Goal: Transaction & Acquisition: Purchase product/service

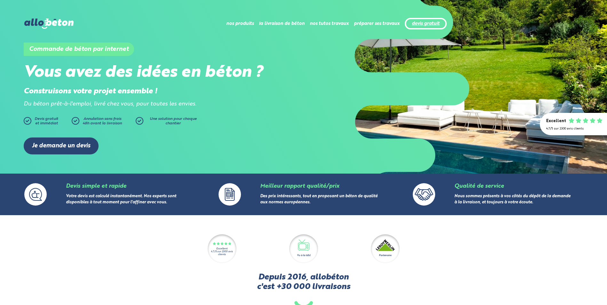
click at [428, 24] on link "devis gratuit" at bounding box center [426, 23] width 28 height 5
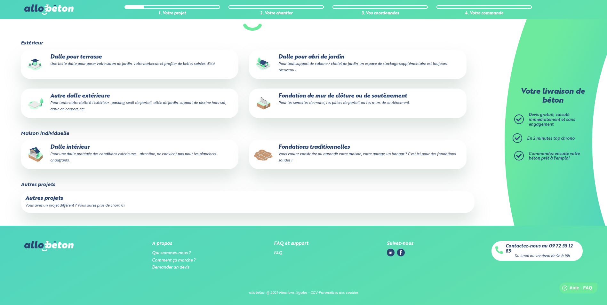
click at [133, 62] on small "Une belle dalle pour poser votre salon de jardin, votre barbecue et profiter de…" at bounding box center [132, 64] width 165 height 4
click at [0, 0] on input "Dalle pour terrasse Une belle dalle pour poser votre salon de jardin, votre bar…" at bounding box center [0, 0] width 0 height 0
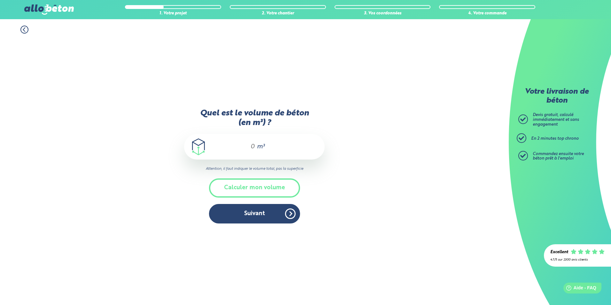
click at [240, 149] on div "m³" at bounding box center [254, 147] width 141 height 26
type input "7"
click at [263, 215] on button "Suivant" at bounding box center [254, 214] width 91 height 20
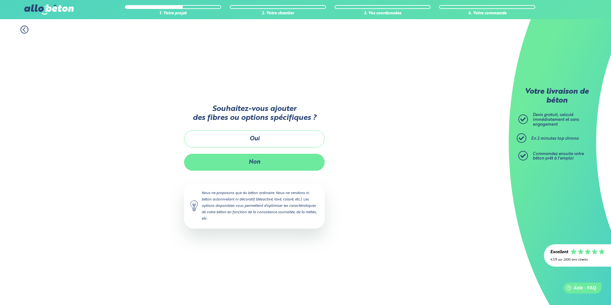
click at [208, 167] on button "Non" at bounding box center [254, 162] width 141 height 17
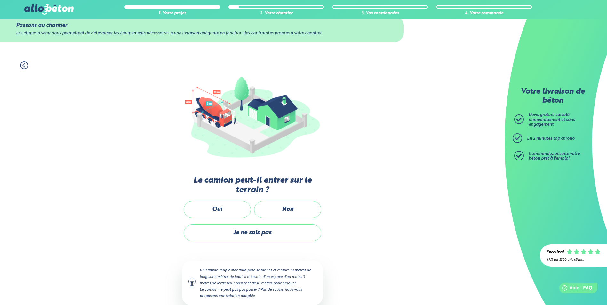
scroll to position [29, 0]
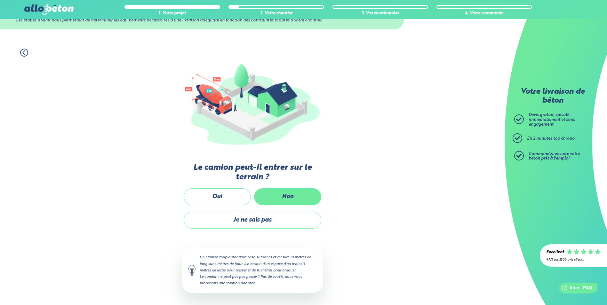
click at [269, 194] on label "Non" at bounding box center [287, 196] width 67 height 17
click at [0, 0] on input "Non" at bounding box center [0, 0] width 0 height 0
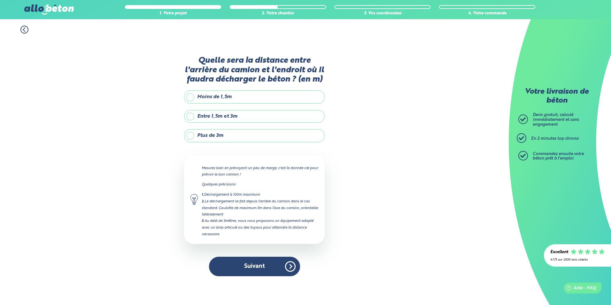
click at [215, 136] on label "Plus de 3m" at bounding box center [254, 135] width 141 height 13
click at [0, 0] on input "Plus de 3m" at bounding box center [0, 0] width 0 height 0
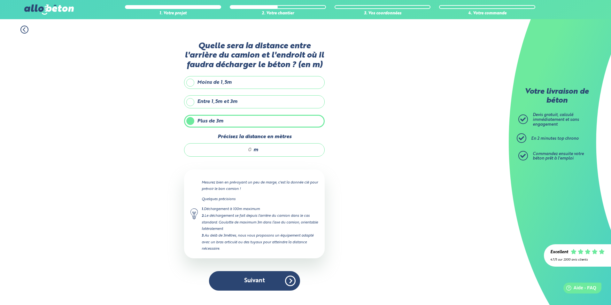
click at [251, 150] on input "Précisez la distance en mètres" at bounding box center [221, 150] width 61 height 6
type input "28"
click at [254, 277] on button "Suivant" at bounding box center [254, 281] width 91 height 20
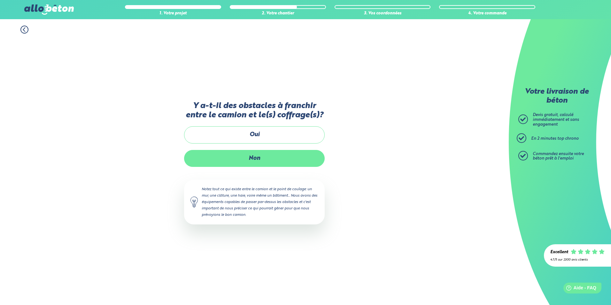
click at [248, 161] on label "Non" at bounding box center [254, 158] width 141 height 17
click at [0, 0] on input "Non" at bounding box center [0, 0] width 0 height 0
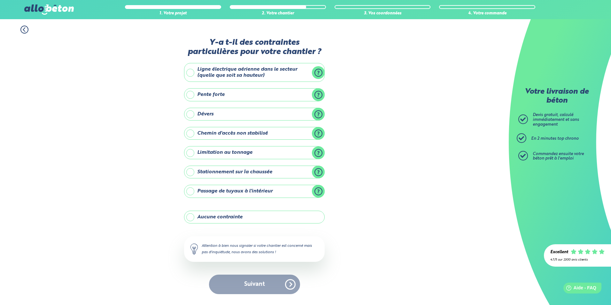
click at [195, 77] on label "Ligne électrique aérienne dans le secteur (quelle que soit sa hauteur)" at bounding box center [254, 72] width 141 height 19
click at [0, 0] on input "Ligne électrique aérienne dans le secteur (quelle que soit sa hauteur)" at bounding box center [0, 0] width 0 height 0
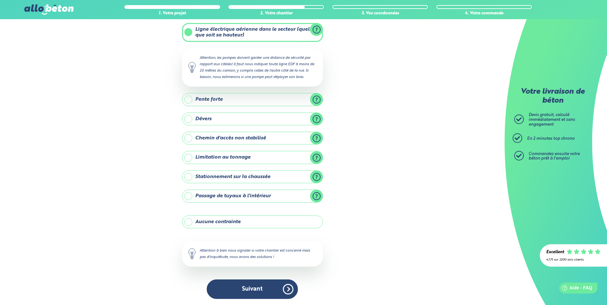
scroll to position [36, 0]
click at [204, 174] on label "Stationnement sur la chaussée" at bounding box center [252, 176] width 141 height 13
click at [0, 0] on input "Stationnement sur la chaussée" at bounding box center [0, 0] width 0 height 0
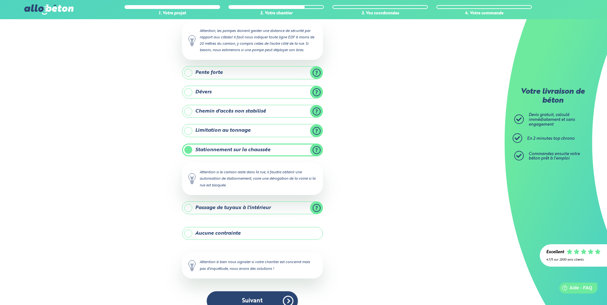
scroll to position [75, 0]
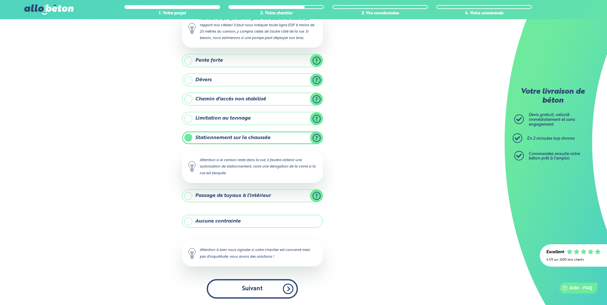
click at [226, 294] on button "Suivant" at bounding box center [252, 289] width 91 height 20
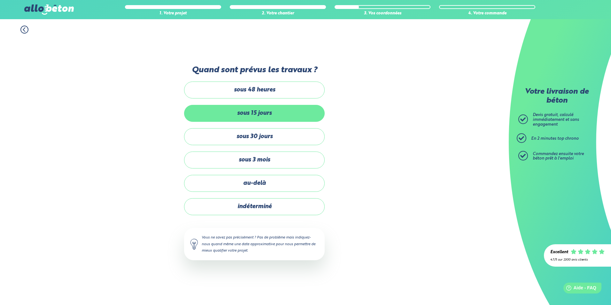
click at [256, 113] on label "sous 15 jours" at bounding box center [254, 113] width 141 height 17
click at [0, 0] on input "sous 15 jours" at bounding box center [0, 0] width 0 height 0
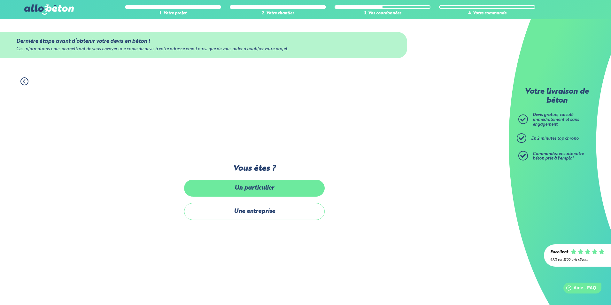
click at [265, 189] on label "Un particulier" at bounding box center [254, 188] width 141 height 17
click at [0, 0] on input "Un particulier" at bounding box center [0, 0] width 0 height 0
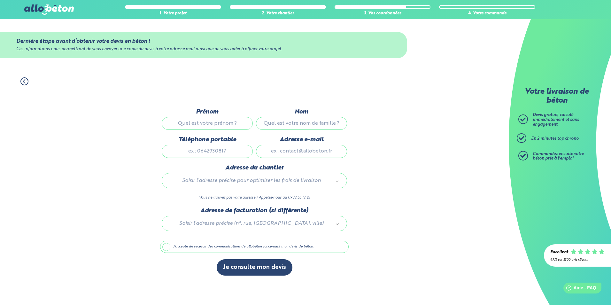
click at [214, 115] on label "Prénom" at bounding box center [207, 111] width 91 height 7
click at [214, 117] on input "Prénom" at bounding box center [207, 123] width 91 height 13
click at [217, 122] on input "Prénom" at bounding box center [207, 123] width 91 height 13
type input "Nicolas"
type input "Verdonck"
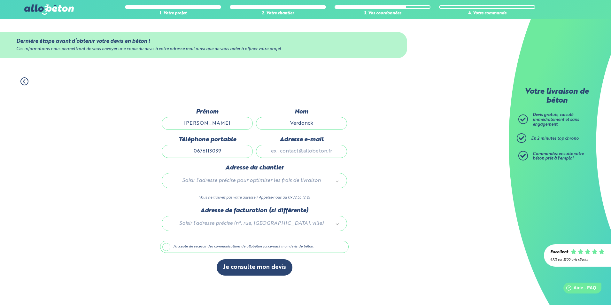
type input "0676113039"
type input "nicolas.verdonck@gmail.com"
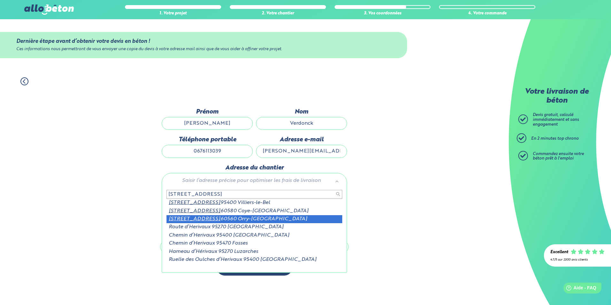
type input "33 rue d'hérivaux"
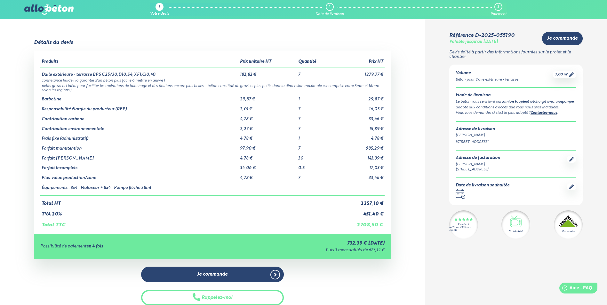
click at [461, 193] on icon at bounding box center [459, 194] width 8 height 5
click at [573, 187] on icon at bounding box center [571, 187] width 4 height 4
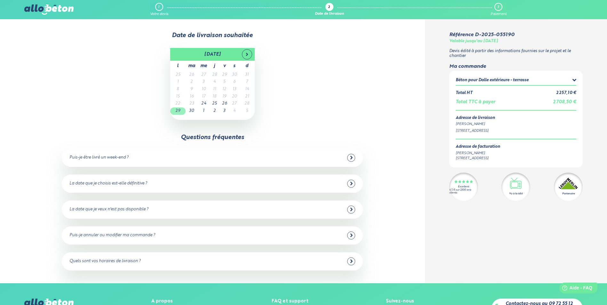
click at [178, 112] on td "29" at bounding box center [177, 110] width 15 height 7
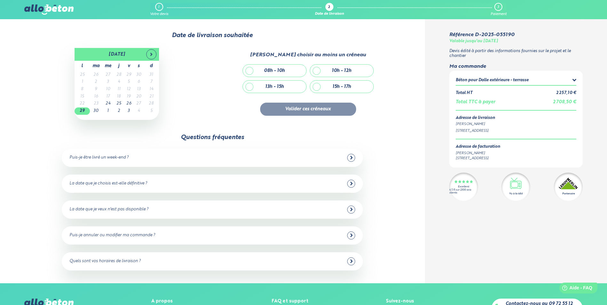
click at [320, 67] on div "10h - 12h" at bounding box center [341, 71] width 63 height 12
checkbox input "true"
click at [269, 111] on button "Valider ces créneaux" at bounding box center [308, 109] width 96 height 13
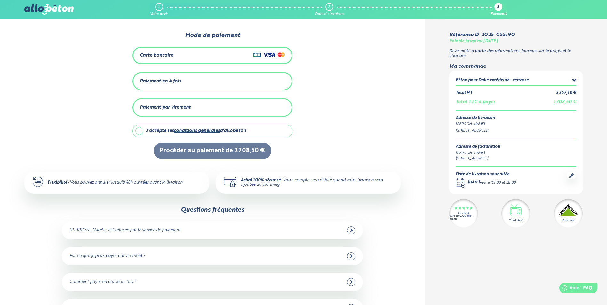
click at [165, 55] on div "Carte bancaire" at bounding box center [156, 55] width 33 height 5
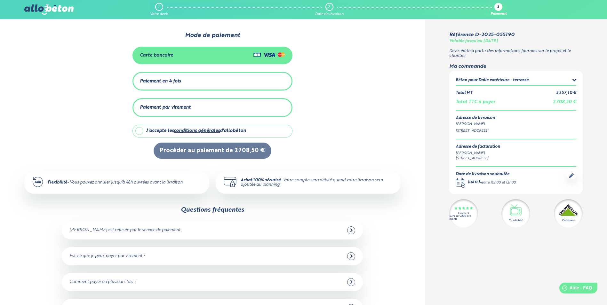
click at [139, 128] on label "J'accepte les conditions générales d'allobéton" at bounding box center [212, 131] width 160 height 13
checkbox input "true"
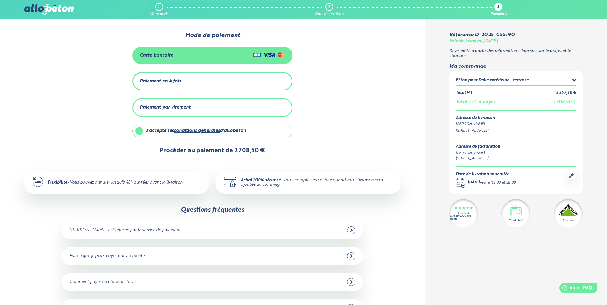
click at [206, 155] on button "Procèder au paiement de 2 708,50 €" at bounding box center [212, 151] width 118 height 16
